Goal: Use online tool/utility: Utilize a website feature to perform a specific function

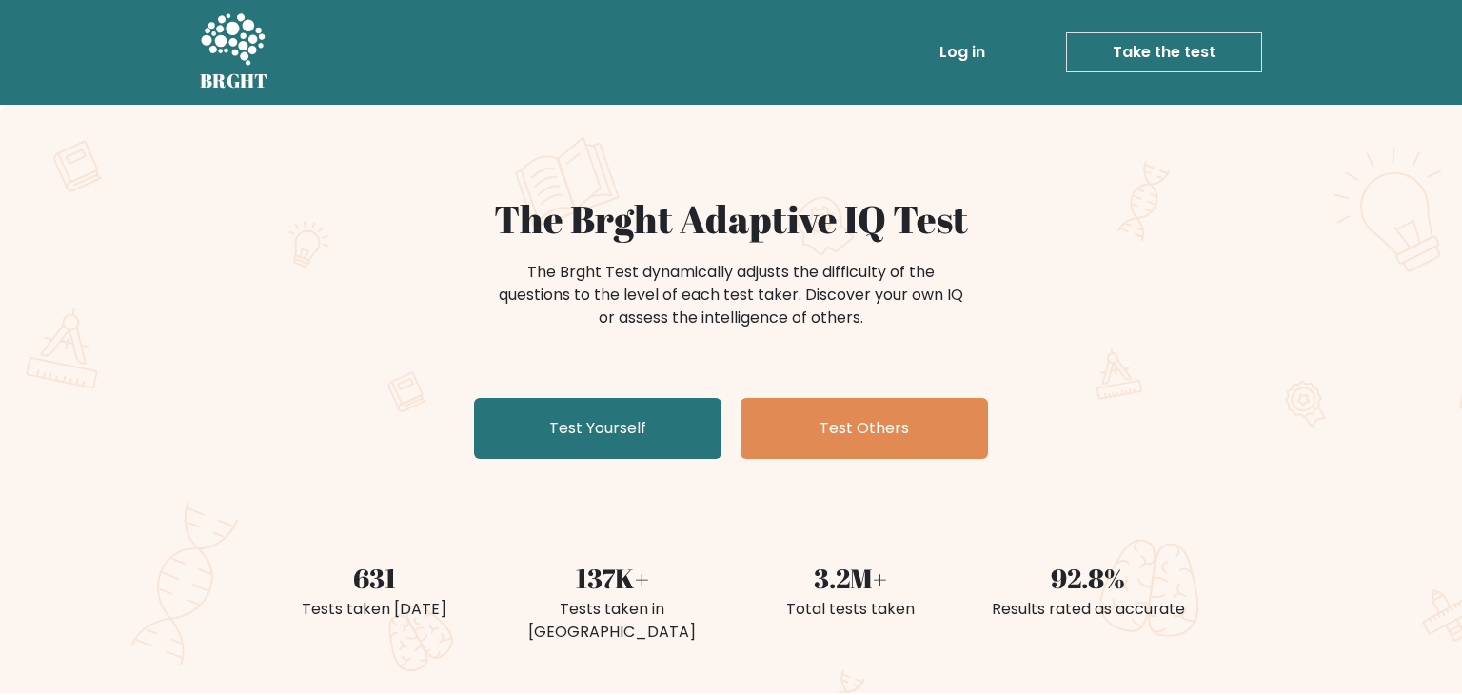
scroll to position [137, 0]
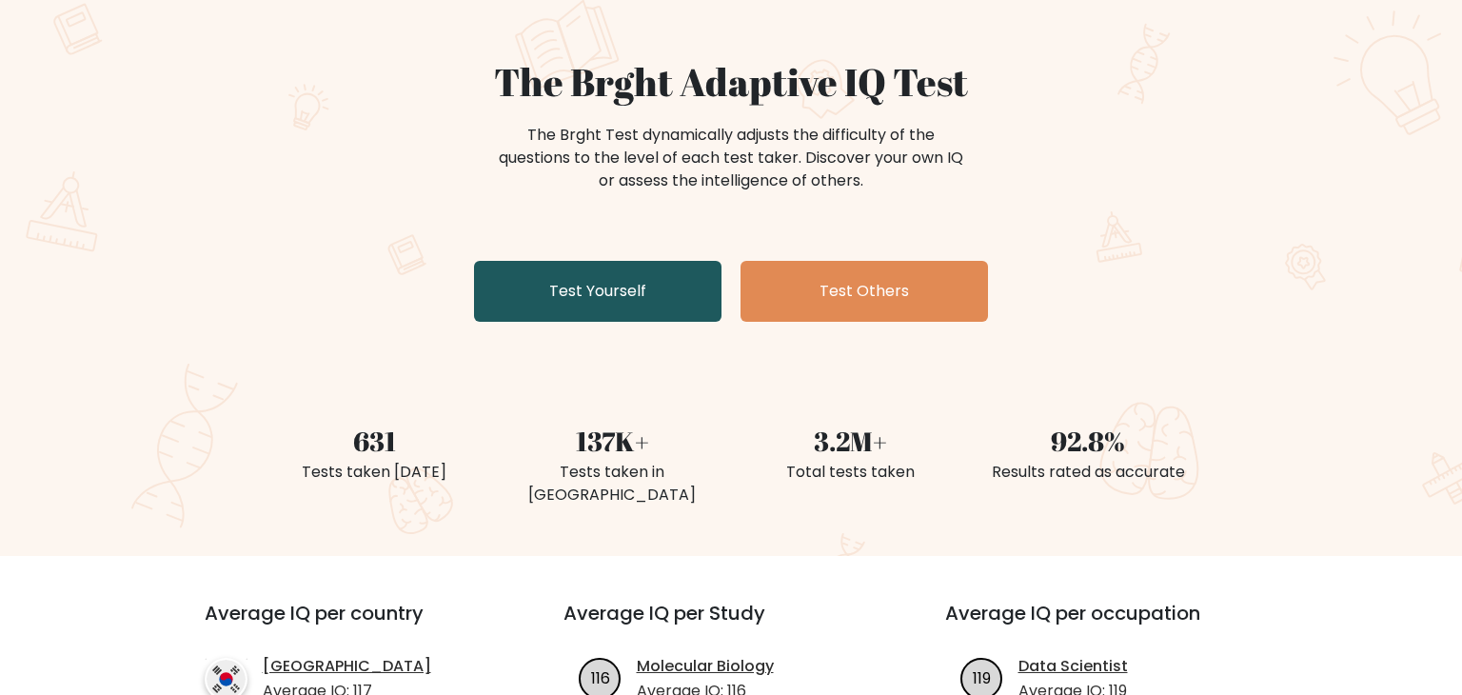
click at [641, 276] on link "Test Yourself" at bounding box center [597, 291] width 247 height 61
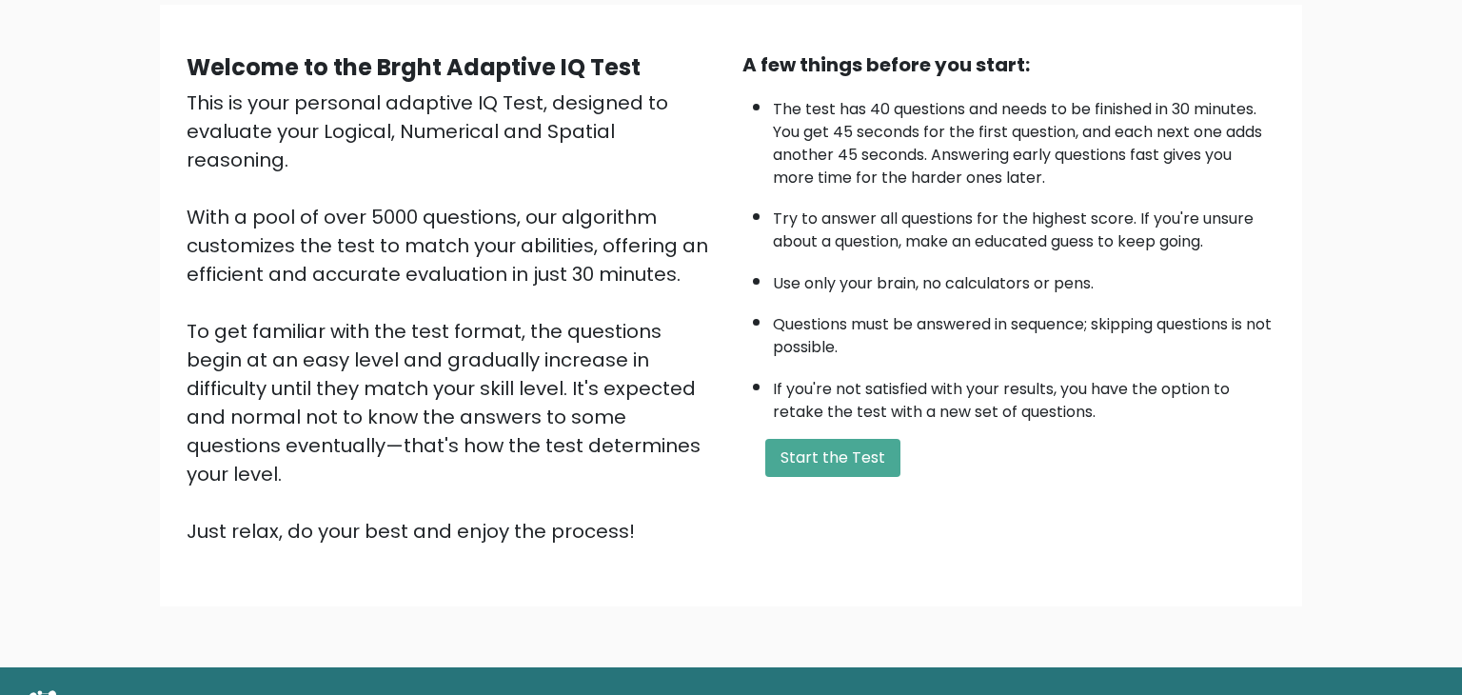
scroll to position [177, 0]
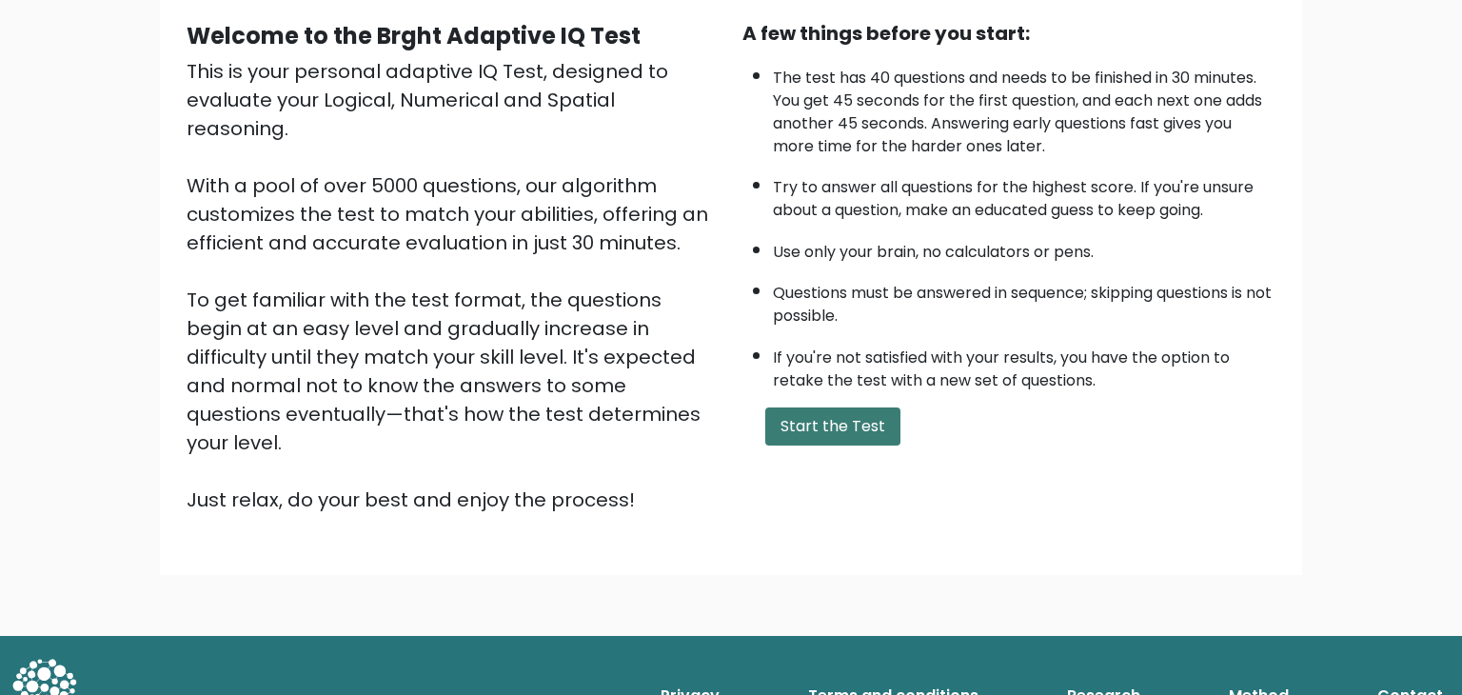
click at [833, 417] on button "Start the Test" at bounding box center [832, 426] width 135 height 38
